Goal: Task Accomplishment & Management: Complete application form

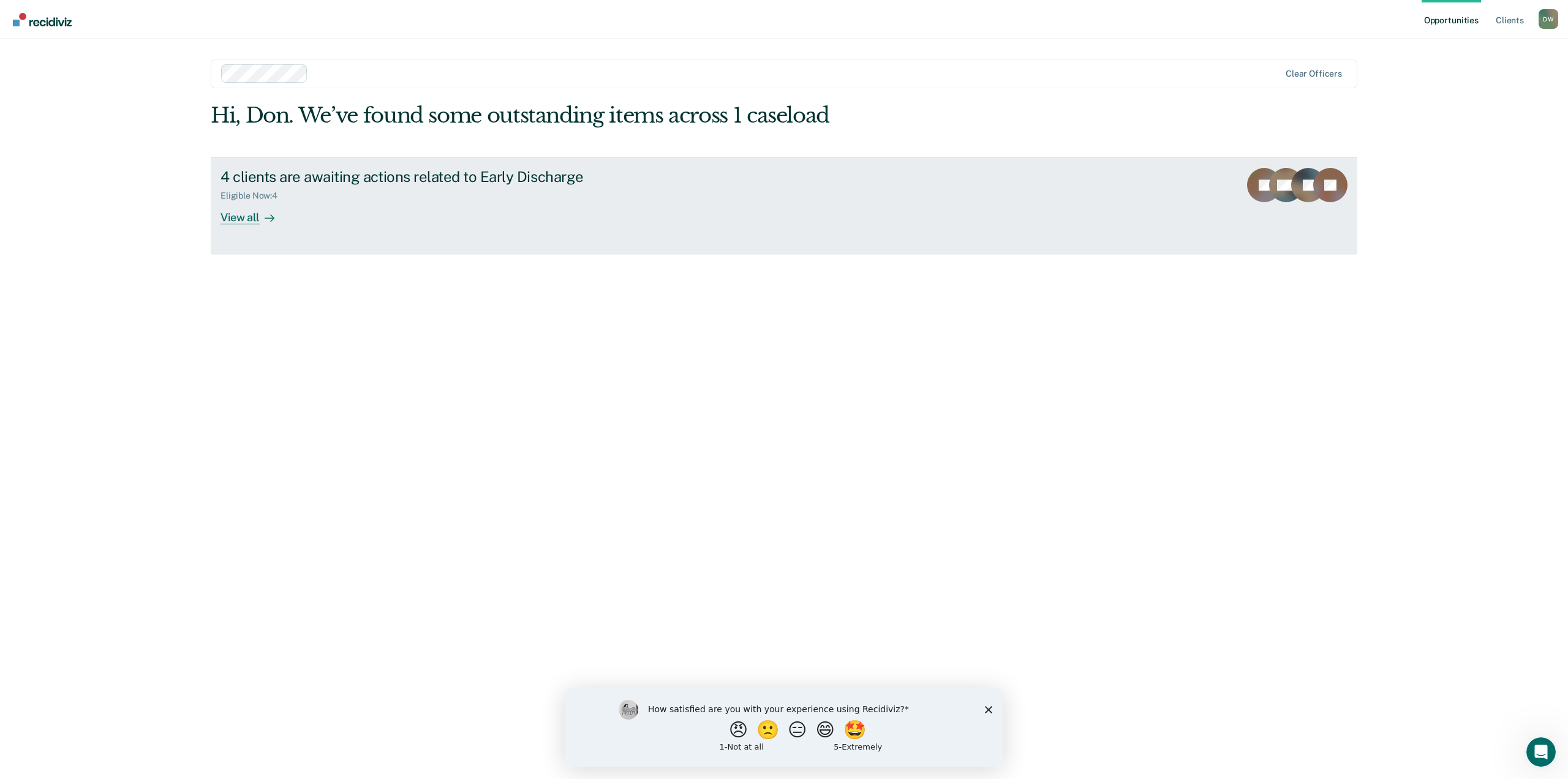
click at [253, 222] on div "View all" at bounding box center [255, 212] width 69 height 24
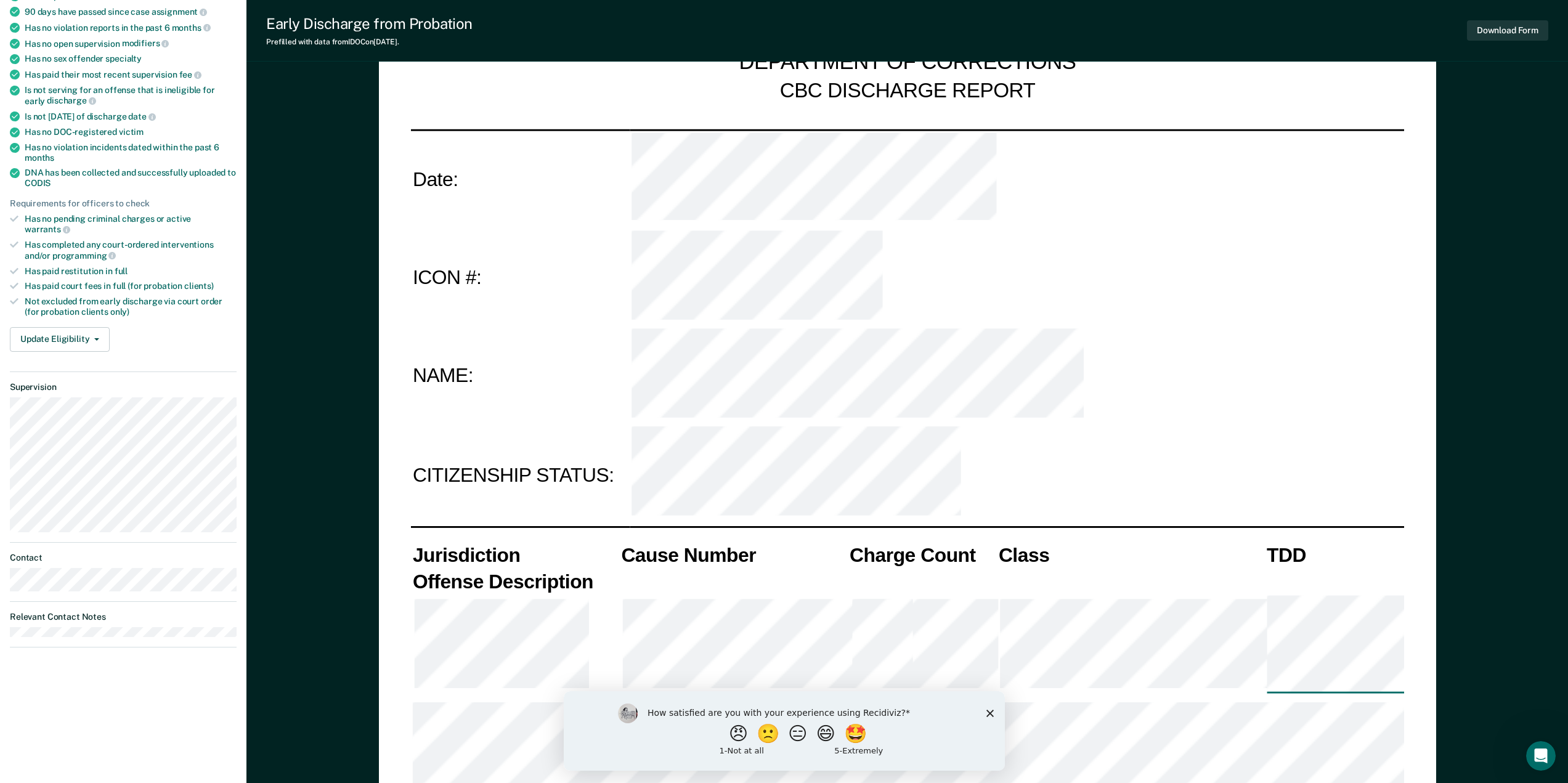
type textarea "x"
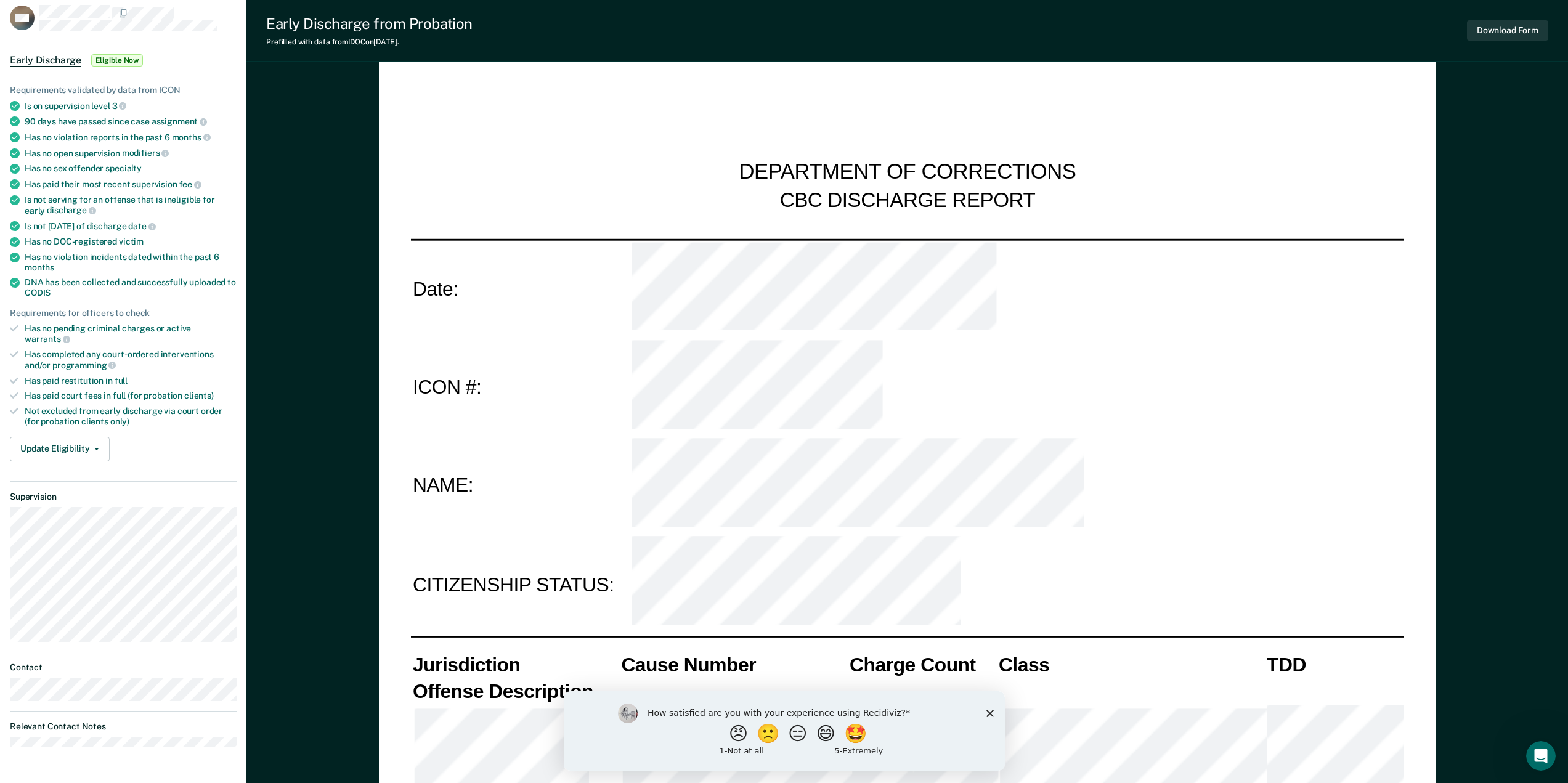
scroll to position [62, 0]
